Goal: Information Seeking & Learning: Check status

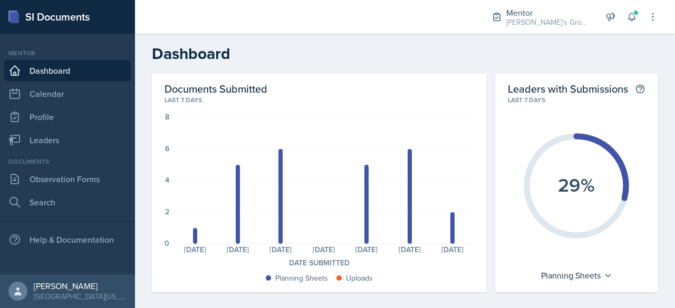
click at [376, 99] on div "Last 7 days" at bounding box center [319, 99] width 309 height 9
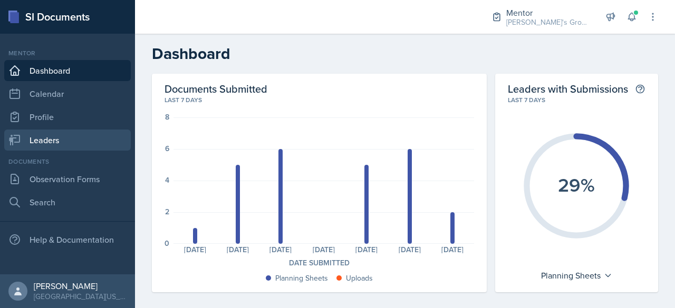
click at [75, 134] on link "Leaders" at bounding box center [67, 140] width 127 height 21
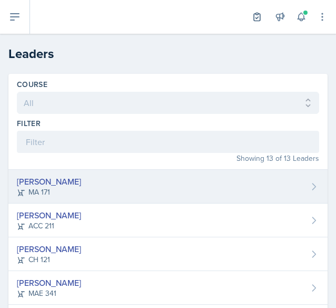
click at [111, 179] on div "[PERSON_NAME] MA 171" at bounding box center [168, 187] width 320 height 34
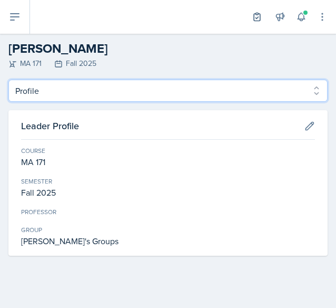
click at [141, 98] on select "Profile Planning Sheets Observation Forms Uploads" at bounding box center [168, 91] width 320 height 22
select select "Planning Sheets"
click at [8, 80] on select "Profile Planning Sheets Observation Forms Uploads" at bounding box center [168, 91] width 320 height 22
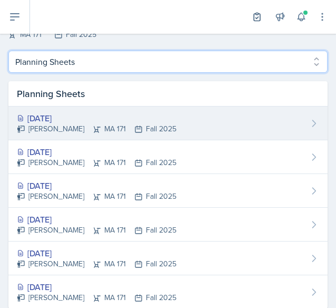
scroll to position [30, 0]
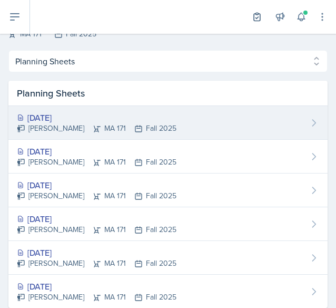
click at [112, 124] on div "[PERSON_NAME] MA 171 Fall 2025" at bounding box center [97, 128] width 160 height 11
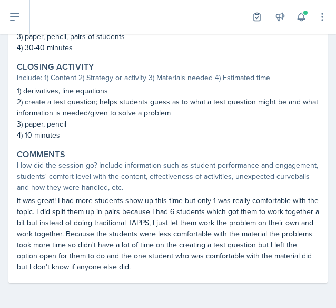
scroll to position [510, 0]
click at [21, 20] on button at bounding box center [15, 17] width 30 height 34
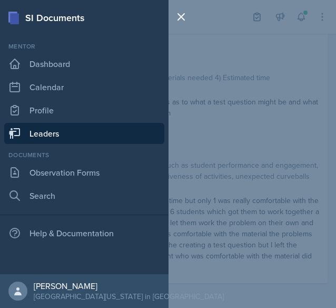
click at [89, 141] on link "Leaders" at bounding box center [84, 133] width 160 height 21
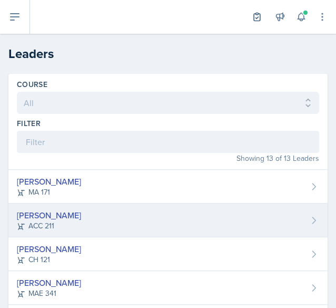
click at [81, 210] on div "[PERSON_NAME] ACC 211" at bounding box center [168, 221] width 320 height 34
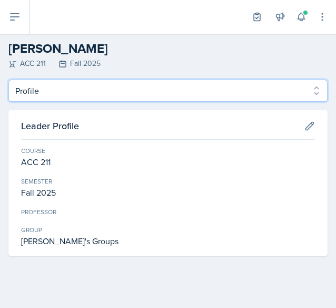
click at [28, 92] on select "Profile Planning Sheets Observation Forms Uploads" at bounding box center [168, 91] width 320 height 22
select select "Planning Sheets"
click at [8, 80] on select "Profile Planning Sheets Observation Forms Uploads" at bounding box center [168, 91] width 320 height 22
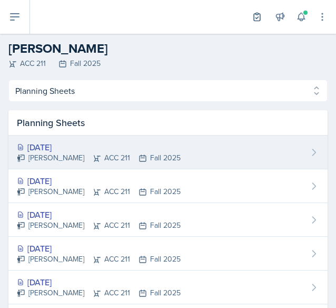
click at [69, 156] on div "[PERSON_NAME] ACC 211 Fall 2025" at bounding box center [99, 157] width 164 height 11
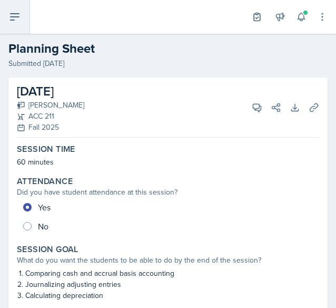
click at [17, 21] on icon at bounding box center [14, 17] width 13 height 13
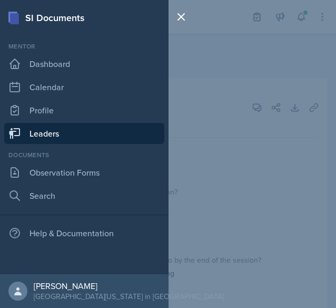
click at [58, 128] on link "Leaders" at bounding box center [84, 133] width 160 height 21
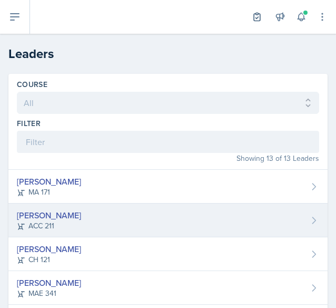
click at [61, 211] on div "[PERSON_NAME]" at bounding box center [49, 215] width 64 height 13
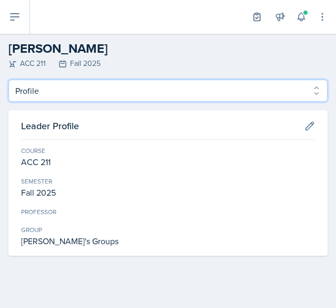
click at [80, 92] on select "Profile Planning Sheets Observation Forms Uploads" at bounding box center [168, 91] width 320 height 22
select select "Planning Sheets"
click at [8, 80] on select "Profile Planning Sheets Observation Forms Uploads" at bounding box center [168, 91] width 320 height 22
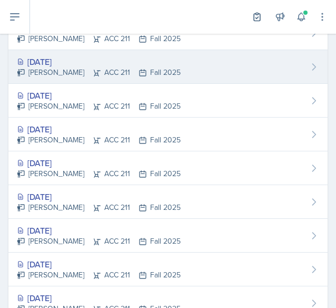
scroll to position [72, 0]
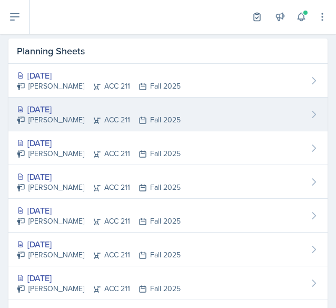
click at [61, 103] on div "[DATE]" at bounding box center [99, 109] width 164 height 13
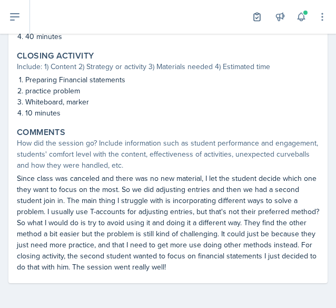
scroll to position [487, 0]
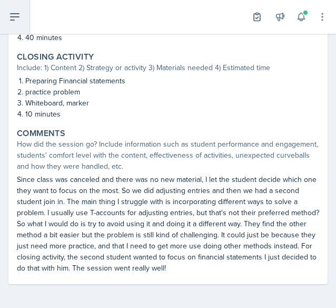
click at [15, 18] on icon at bounding box center [14, 17] width 13 height 13
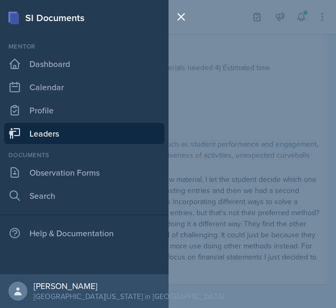
click at [45, 125] on link "Leaders" at bounding box center [84, 133] width 160 height 21
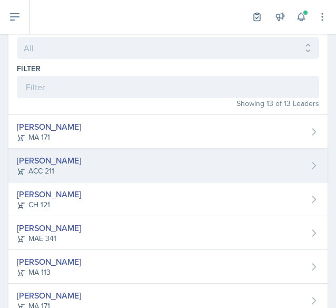
scroll to position [56, 0]
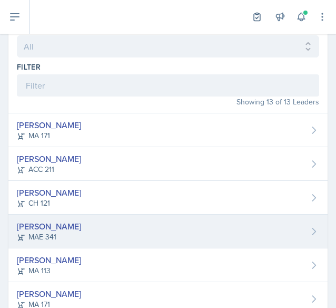
click at [47, 234] on div "MAE 341" at bounding box center [49, 236] width 64 height 11
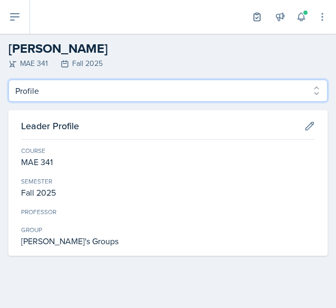
click at [124, 89] on select "Profile Planning Sheets Observation Forms Uploads" at bounding box center [168, 91] width 320 height 22
select select "Planning Sheets"
click at [8, 80] on select "Profile Planning Sheets Observation Forms Uploads" at bounding box center [168, 91] width 320 height 22
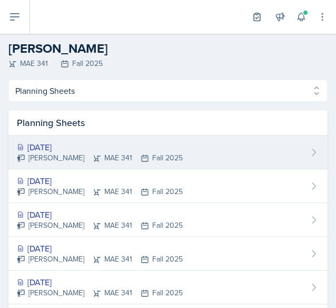
click at [92, 149] on div "[DATE]" at bounding box center [100, 147] width 166 height 13
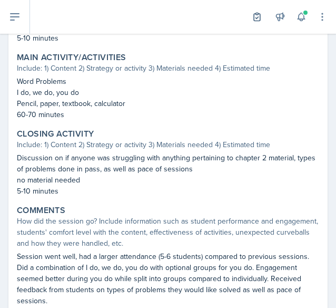
scroll to position [433, 0]
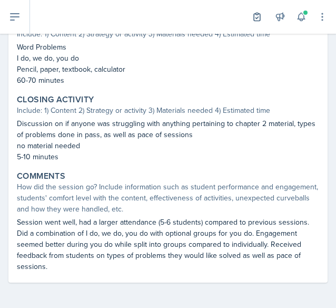
click at [176, 95] on div "Closing Activity" at bounding box center [168, 99] width 303 height 11
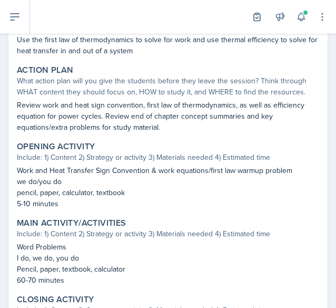
scroll to position [0, 0]
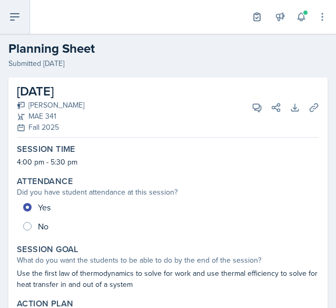
click at [9, 25] on button at bounding box center [15, 17] width 30 height 34
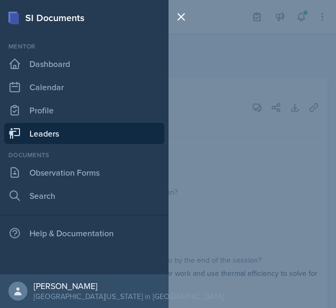
click at [57, 138] on link "Leaders" at bounding box center [84, 133] width 160 height 21
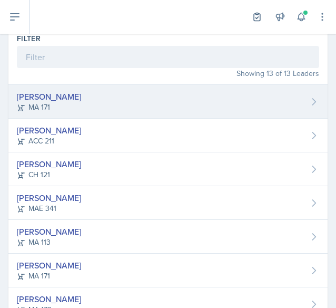
scroll to position [85, 0]
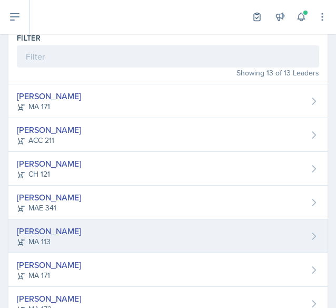
click at [73, 227] on div "[PERSON_NAME]" at bounding box center [49, 231] width 64 height 13
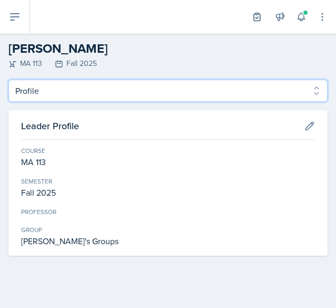
click at [81, 96] on select "Profile Planning Sheets Observation Forms Uploads" at bounding box center [168, 91] width 320 height 22
select select "Planning Sheets"
click at [8, 80] on select "Profile Planning Sheets Observation Forms Uploads" at bounding box center [168, 91] width 320 height 22
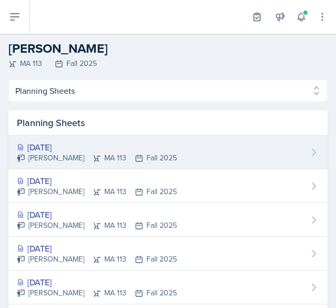
click at [69, 148] on div "[DATE]" at bounding box center [97, 147] width 160 height 13
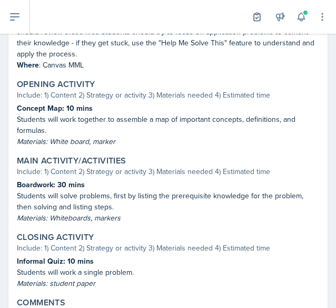
scroll to position [422, 0]
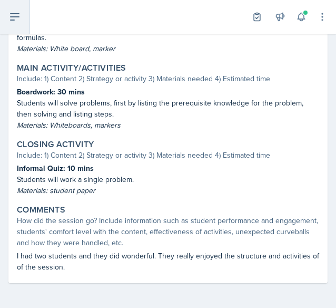
click at [23, 18] on button at bounding box center [15, 17] width 30 height 34
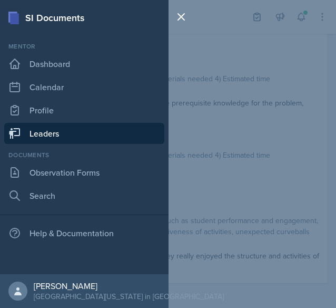
click at [54, 127] on link "Leaders" at bounding box center [84, 133] width 160 height 21
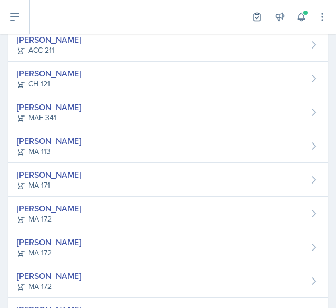
scroll to position [177, 0]
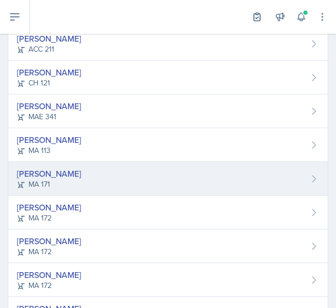
click at [27, 169] on div "[PERSON_NAME]" at bounding box center [49, 173] width 64 height 13
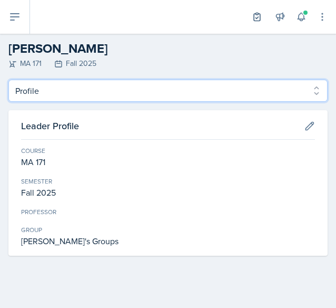
click at [86, 99] on select "Profile Planning Sheets Observation Forms Uploads" at bounding box center [168, 91] width 320 height 22
select select "Planning Sheets"
click at [8, 80] on select "Profile Planning Sheets Observation Forms Uploads" at bounding box center [168, 91] width 320 height 22
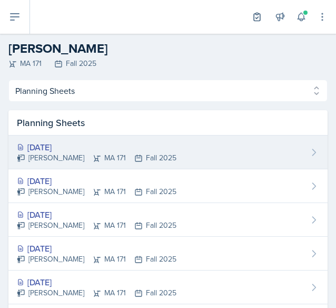
click at [102, 158] on div "[PERSON_NAME] MA 171 Fall 2025" at bounding box center [97, 157] width 160 height 11
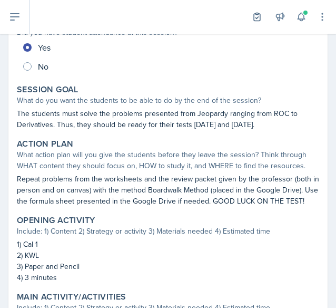
scroll to position [166, 0]
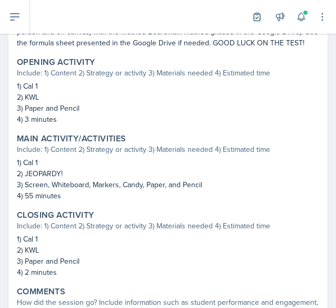
drag, startPoint x: 258, startPoint y: 146, endPoint x: 293, endPoint y: 164, distance: 39.9
click at [293, 155] on div "Include: 1) Content 2) Strategy or activity 3) Materials needed 4) Estimated ti…" at bounding box center [168, 149] width 303 height 11
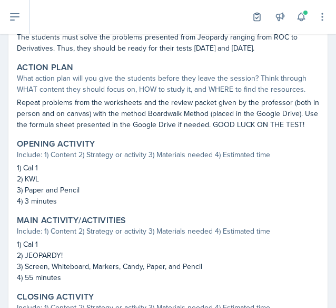
scroll to position [237, 0]
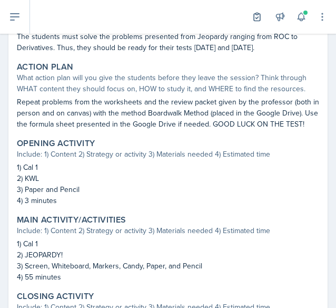
click at [218, 160] on div "Include: 1) Content 2) Strategy or activity 3) Materials needed 4) Estimated ti…" at bounding box center [168, 154] width 303 height 11
click at [17, 17] on icon at bounding box center [15, 17] width 8 height 6
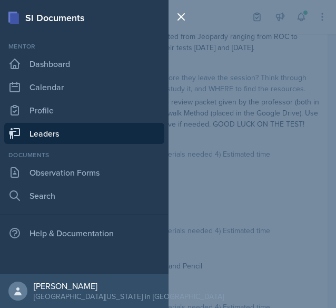
click at [45, 130] on link "Leaders" at bounding box center [84, 133] width 160 height 21
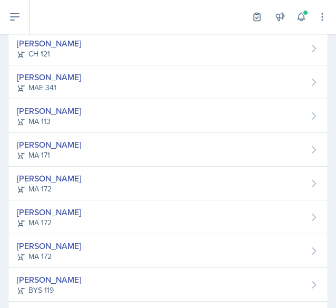
scroll to position [211, 0]
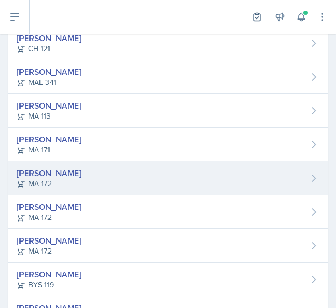
click at [65, 175] on div "Sierra Harley MA 172" at bounding box center [168, 178] width 320 height 34
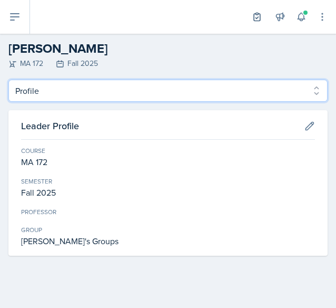
click at [109, 92] on select "Profile Planning Sheets Observation Forms Uploads" at bounding box center [168, 91] width 320 height 22
select select "Planning Sheets"
click at [8, 80] on select "Profile Planning Sheets Observation Forms Uploads" at bounding box center [168, 91] width 320 height 22
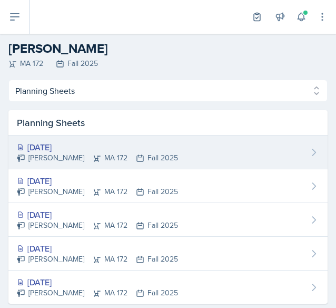
click at [139, 154] on div "[PERSON_NAME] MA 172 Fall 2025" at bounding box center [97, 157] width 161 height 11
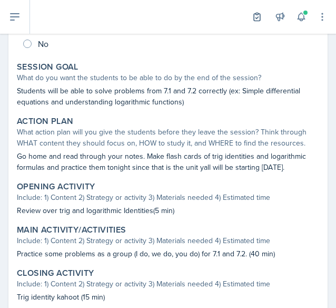
scroll to position [289, 0]
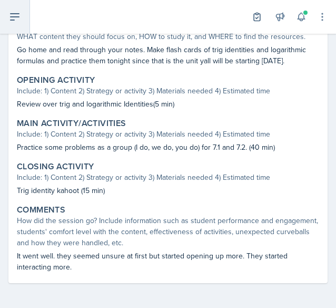
click at [23, 20] on button at bounding box center [15, 17] width 30 height 34
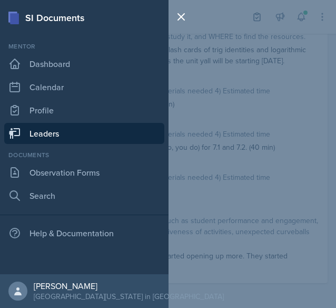
click at [49, 132] on link "Leaders" at bounding box center [84, 133] width 160 height 21
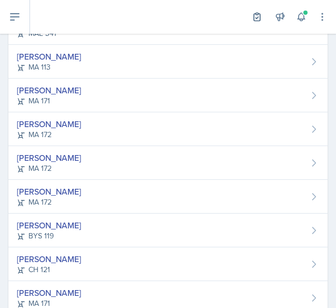
scroll to position [260, 0]
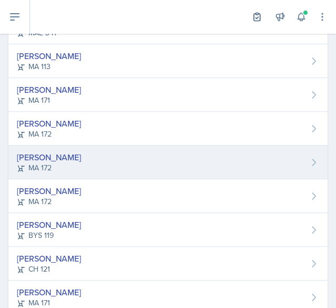
click at [86, 159] on div "[PERSON_NAME] MA 172" at bounding box center [168, 163] width 320 height 34
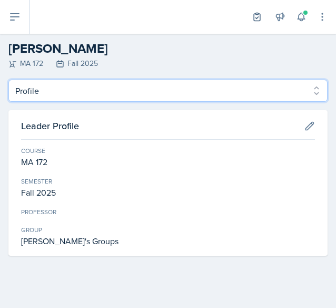
click at [70, 92] on select "Profile Planning Sheets Observation Forms Uploads" at bounding box center [168, 91] width 320 height 22
select select "Planning Sheets"
click at [8, 80] on select "Profile Planning Sheets Observation Forms Uploads" at bounding box center [168, 91] width 320 height 22
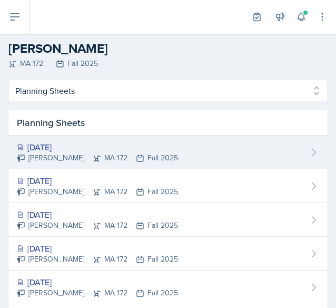
click at [76, 147] on div "[DATE]" at bounding box center [97, 147] width 161 height 13
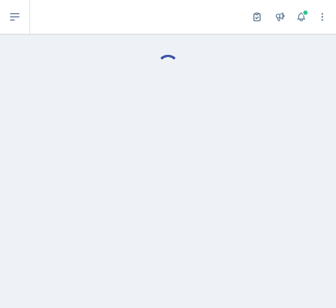
select select "Planning Sheets"
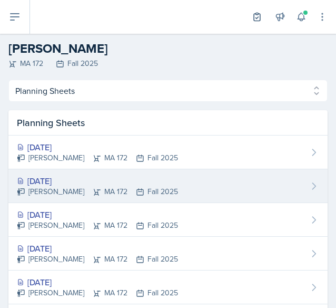
click at [93, 188] on icon at bounding box center [97, 192] width 8 height 8
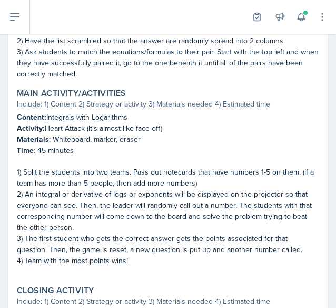
scroll to position [471, 0]
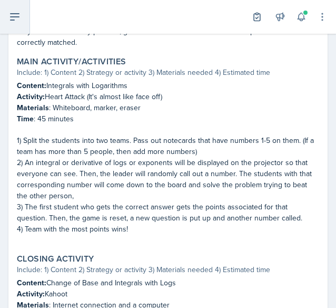
click at [16, 14] on icon at bounding box center [14, 17] width 13 height 13
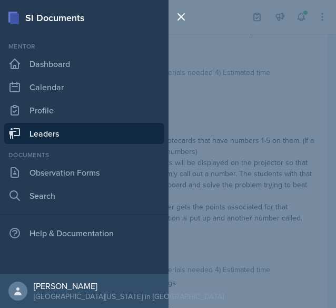
click at [46, 130] on link "Leaders" at bounding box center [84, 133] width 160 height 21
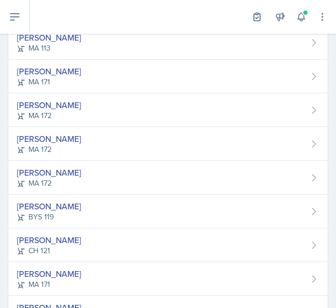
scroll to position [322, 0]
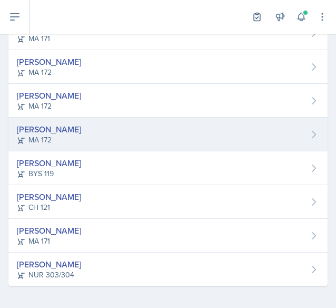
click at [107, 121] on div "[PERSON_NAME] MA 172" at bounding box center [168, 135] width 320 height 34
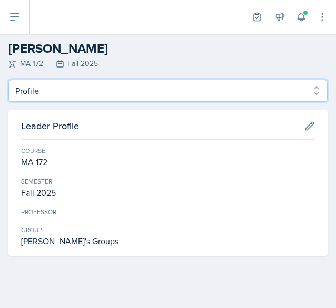
click at [69, 80] on select "Profile Planning Sheets Observation Forms Uploads" at bounding box center [168, 91] width 320 height 22
select select "Planning Sheets"
click at [8, 80] on select "Profile Planning Sheets Observation Forms Uploads" at bounding box center [168, 91] width 320 height 22
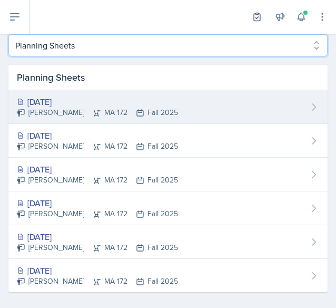
scroll to position [53, 0]
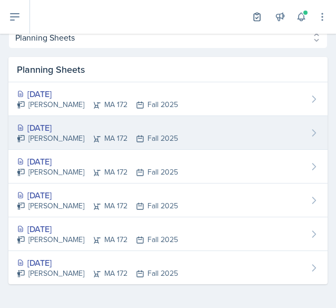
click at [93, 139] on icon at bounding box center [97, 138] width 8 height 8
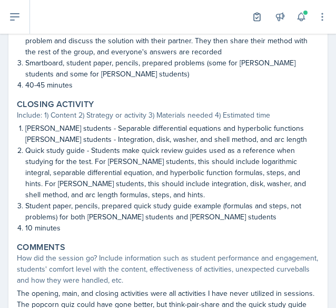
scroll to position [649, 0]
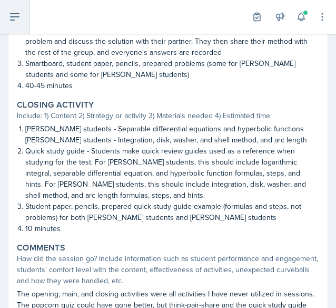
click at [18, 20] on icon at bounding box center [14, 17] width 13 height 13
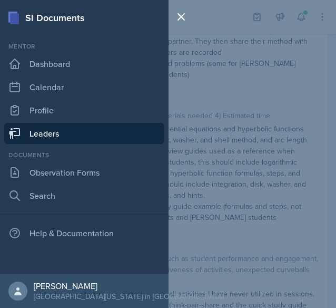
click at [68, 132] on link "Leaders" at bounding box center [84, 133] width 160 height 21
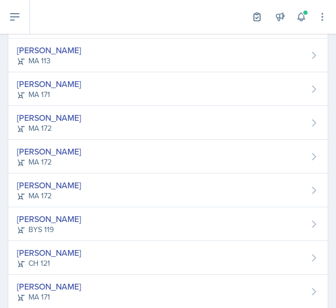
scroll to position [322, 0]
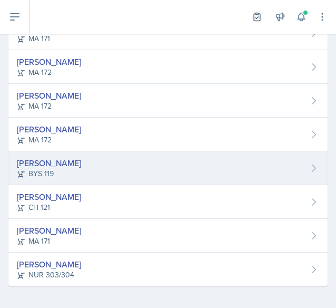
click at [45, 169] on div "BYS 119" at bounding box center [49, 173] width 64 height 11
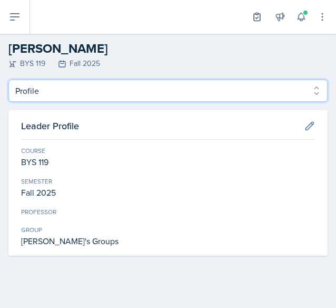
click at [161, 94] on select "Profile Planning Sheets Observation Forms Uploads" at bounding box center [168, 91] width 320 height 22
select select "Planning Sheets"
click at [8, 80] on select "Profile Planning Sheets Observation Forms Uploads" at bounding box center [168, 91] width 320 height 22
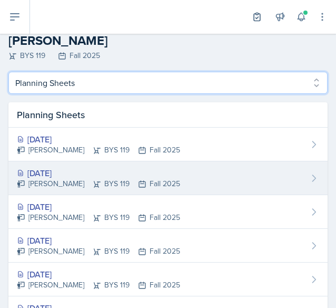
scroll to position [3, 0]
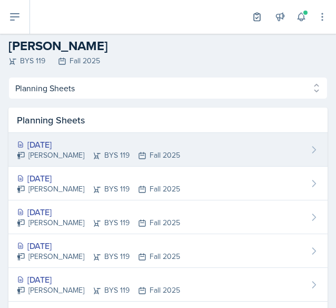
click at [114, 139] on div "[DATE]" at bounding box center [98, 144] width 163 height 13
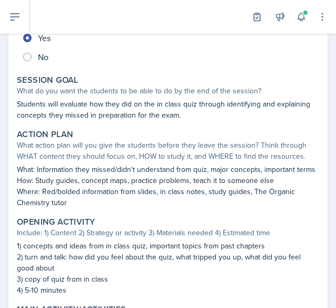
scroll to position [171, 0]
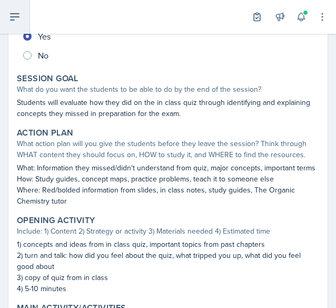
click at [17, 22] on icon at bounding box center [14, 17] width 13 height 13
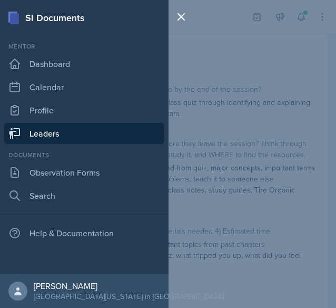
click at [74, 135] on link "Leaders" at bounding box center [84, 133] width 160 height 21
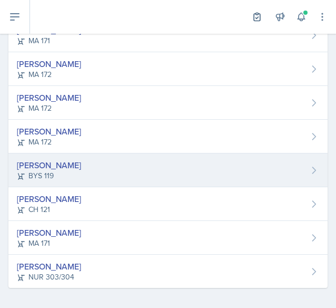
scroll to position [321, 0]
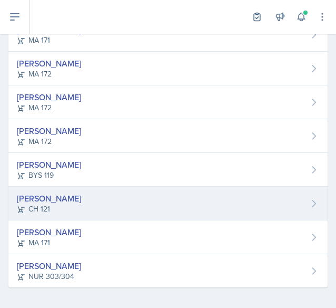
click at [81, 197] on div "[PERSON_NAME]" at bounding box center [49, 198] width 64 height 13
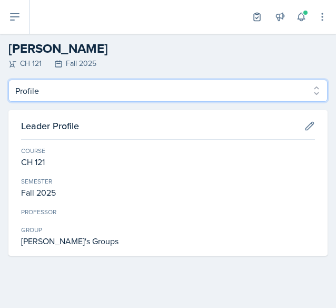
click at [50, 99] on select "Profile Planning Sheets Observation Forms Uploads" at bounding box center [168, 91] width 320 height 22
select select "Planning Sheets"
click at [8, 80] on select "Profile Planning Sheets Observation Forms Uploads" at bounding box center [168, 91] width 320 height 22
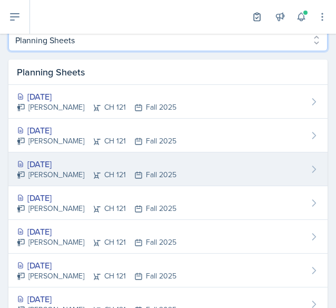
scroll to position [52, 0]
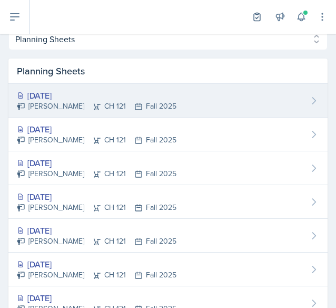
click at [71, 96] on div "[DATE]" at bounding box center [97, 95] width 160 height 13
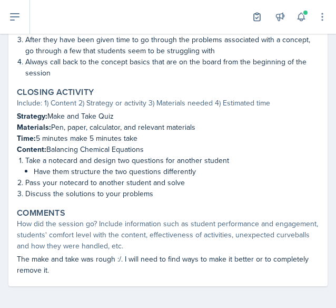
scroll to position [621, 0]
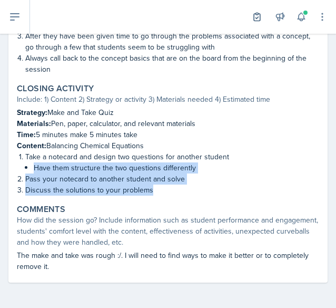
drag, startPoint x: 24, startPoint y: 162, endPoint x: 177, endPoint y: 192, distance: 155.7
click at [177, 192] on div "Strategy: Make and Take Quiz Materials: Pen, paper, calculator, and relevant ma…" at bounding box center [168, 151] width 303 height 89
click at [177, 192] on p "Discuss the solutions to your problems" at bounding box center [172, 190] width 294 height 11
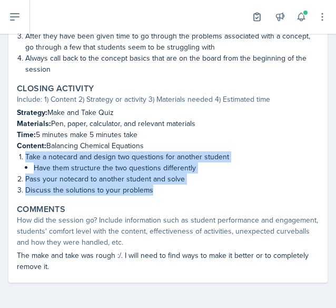
drag, startPoint x: 177, startPoint y: 192, endPoint x: 17, endPoint y: 161, distance: 162.9
click at [17, 161] on div "Strategy: Make and Take Quiz Materials: Pen, paper, calculator, and relevant ma…" at bounding box center [168, 151] width 303 height 89
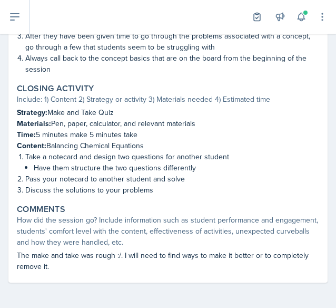
click at [189, 130] on p "Time: 5 minutes make 5 minutes take" at bounding box center [168, 134] width 303 height 11
click at [178, 187] on p "Discuss the solutions to your problems" at bounding box center [172, 190] width 294 height 11
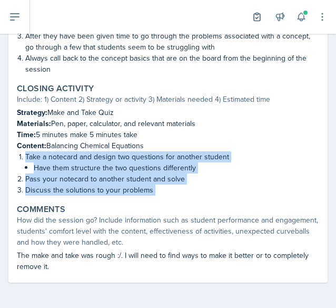
drag, startPoint x: 178, startPoint y: 187, endPoint x: 21, endPoint y: 154, distance: 160.9
click at [25, 154] on ol "Take a notecard and design two questions for another student Have them structur…" at bounding box center [172, 173] width 294 height 44
click at [9, 26] on button at bounding box center [15, 17] width 30 height 34
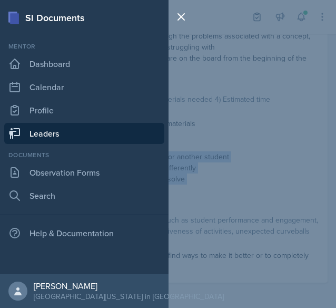
click at [67, 133] on link "Leaders" at bounding box center [84, 133] width 160 height 21
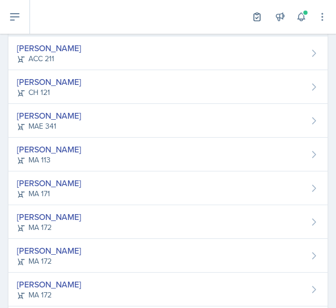
scroll to position [322, 0]
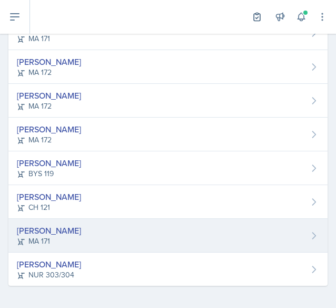
click at [85, 224] on div "[PERSON_NAME] MA 171" at bounding box center [168, 236] width 320 height 34
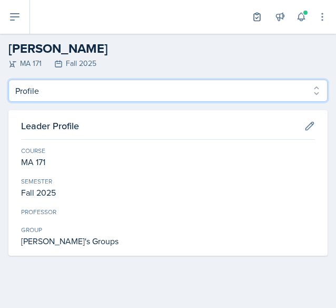
click at [18, 91] on select "Profile Planning Sheets Observation Forms Uploads" at bounding box center [168, 91] width 320 height 22
select select "Planning Sheets"
click at [8, 80] on select "Profile Planning Sheets Observation Forms Uploads" at bounding box center [168, 91] width 320 height 22
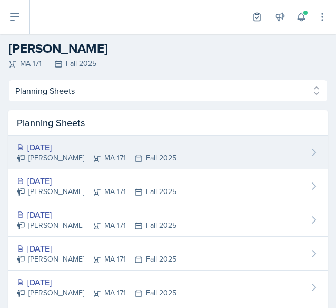
click at [56, 146] on div "[DATE]" at bounding box center [97, 147] width 160 height 13
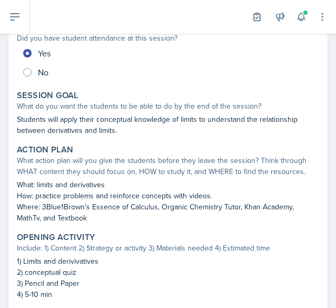
scroll to position [165, 0]
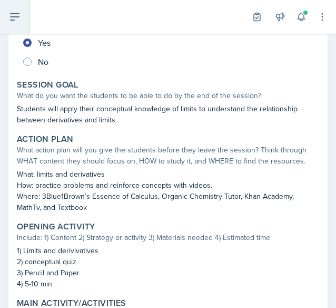
drag, startPoint x: 13, startPoint y: 20, endPoint x: 23, endPoint y: 47, distance: 29.2
click at [13, 20] on icon at bounding box center [15, 17] width 8 height 6
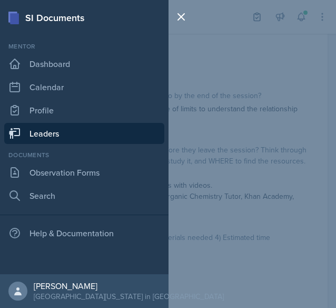
click at [56, 129] on link "Leaders" at bounding box center [84, 133] width 160 height 21
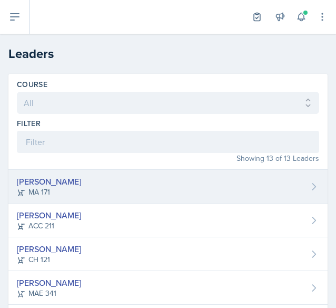
scroll to position [322, 0]
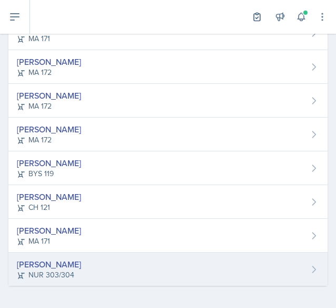
click at [58, 259] on div "[PERSON_NAME]" at bounding box center [49, 264] width 64 height 13
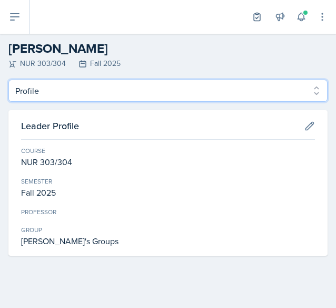
click at [56, 95] on select "Profile Planning Sheets Observation Forms Uploads" at bounding box center [168, 91] width 320 height 22
select select "Planning Sheets"
click at [8, 80] on select "Profile Planning Sheets Observation Forms Uploads" at bounding box center [168, 91] width 320 height 22
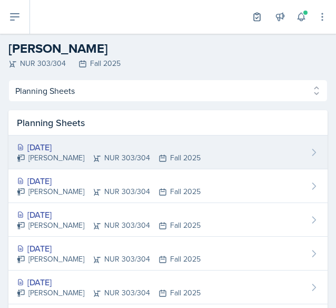
click at [74, 151] on div "[DATE]" at bounding box center [109, 147] width 184 height 13
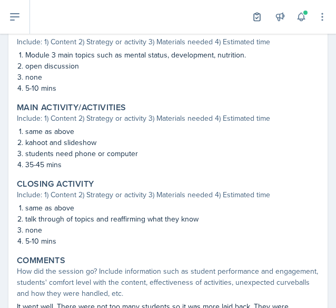
scroll to position [327, 0]
